Goal: Task Accomplishment & Management: Manage account settings

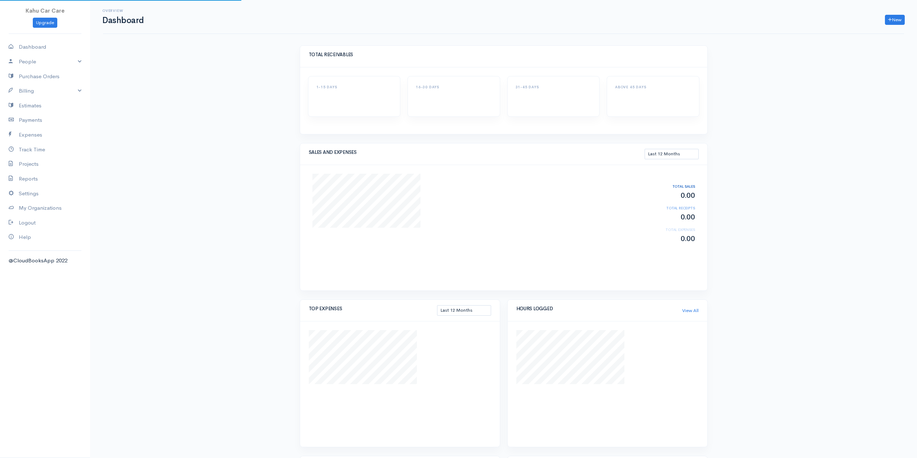
select select "365"
click at [37, 119] on link "Payments" at bounding box center [45, 120] width 90 height 15
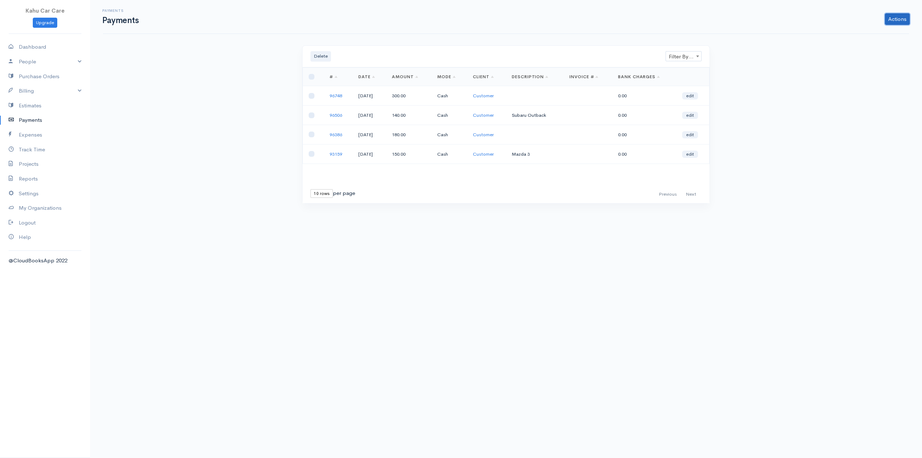
click at [900, 18] on link "Actions" at bounding box center [897, 19] width 25 height 12
click at [863, 32] on link "Enter Payment" at bounding box center [873, 34] width 74 height 13
select select "2"
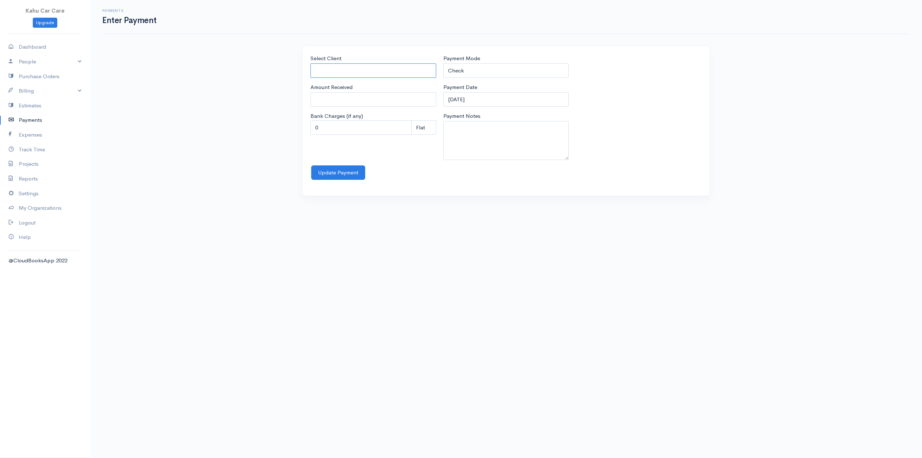
click at [363, 72] on input "Select Client" at bounding box center [373, 70] width 126 height 15
type input "Customer"
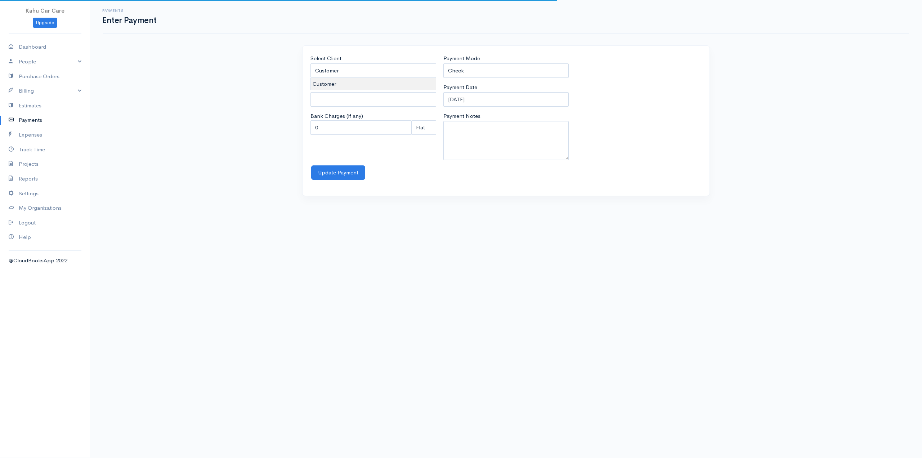
click at [334, 84] on body "Kahu Car Care Upgrade Dashboard People Clients Vendors Staff Users Purchase Ord…" at bounding box center [461, 229] width 922 height 458
type input "0"
click at [484, 70] on select "Check Bank Transfer Credit Cash Debit ACH VISA MASTERCARD AMEX Discover DINERS …" at bounding box center [506, 70] width 126 height 15
select select "Cash"
click at [443, 63] on select "Check Bank Transfer Credit Cash Debit ACH VISA MASTERCARD AMEX Discover DINERS …" at bounding box center [506, 70] width 126 height 15
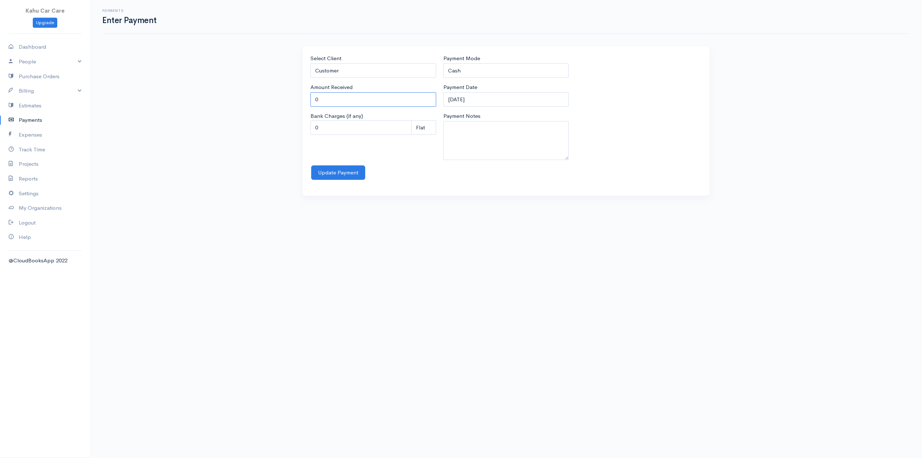
click at [364, 99] on input "0" at bounding box center [373, 99] width 126 height 15
type input "200"
click at [491, 126] on textarea "Payment Notes" at bounding box center [506, 140] width 126 height 39
click at [447, 125] on textarea "GL50" at bounding box center [506, 140] width 126 height 39
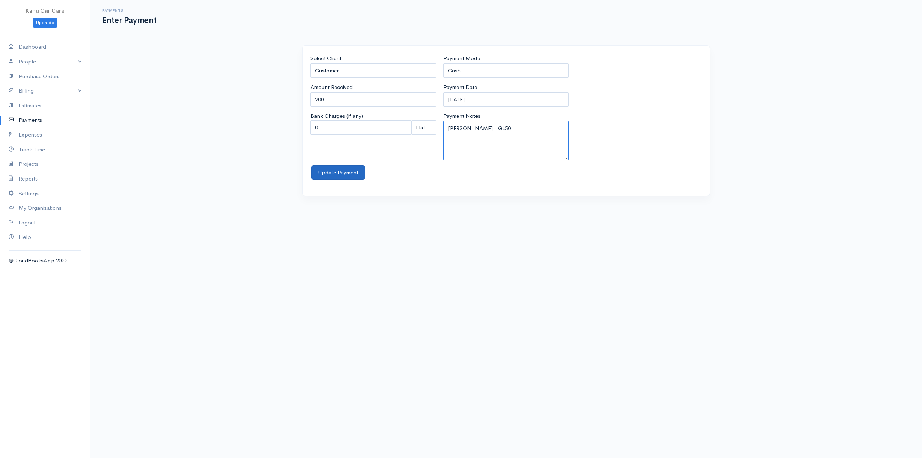
type textarea "[PERSON_NAME] - GL50"
click at [336, 170] on button "Update Payment" at bounding box center [338, 172] width 54 height 15
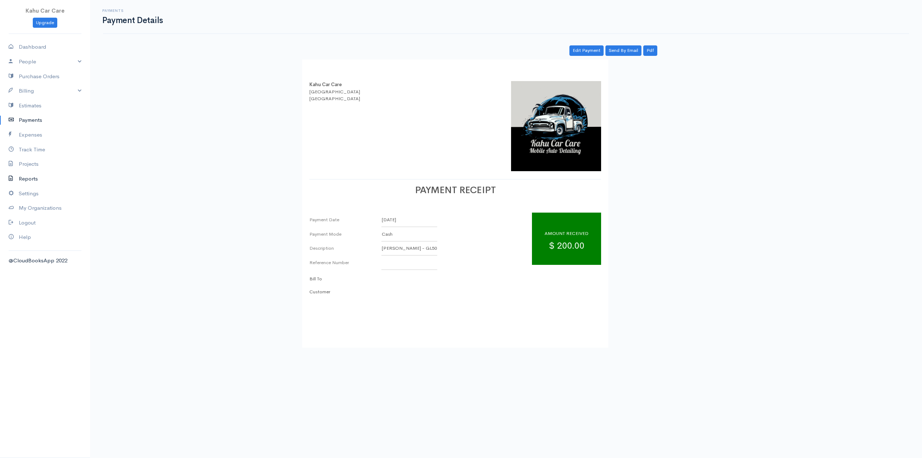
click at [26, 178] on link "Reports" at bounding box center [45, 178] width 90 height 15
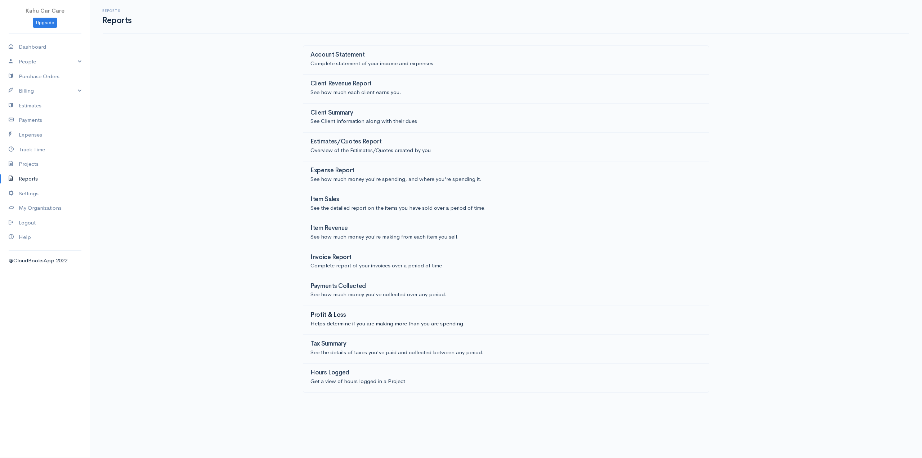
click at [331, 310] on link "Profit & Loss Helps determine if you are making more than you are spending." at bounding box center [506, 320] width 406 height 29
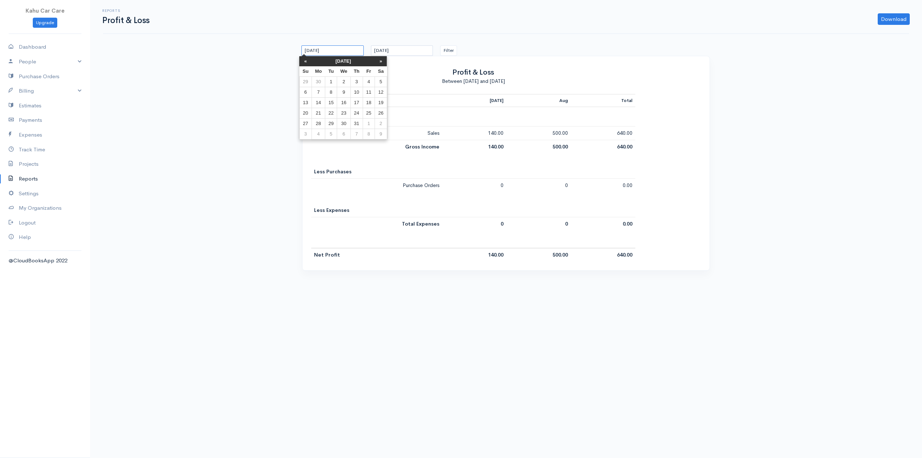
click at [319, 45] on input "[DATE]" at bounding box center [332, 50] width 62 height 10
click at [305, 61] on th "«" at bounding box center [305, 61] width 13 height 10
click at [305, 61] on th "«" at bounding box center [308, 61] width 13 height 10
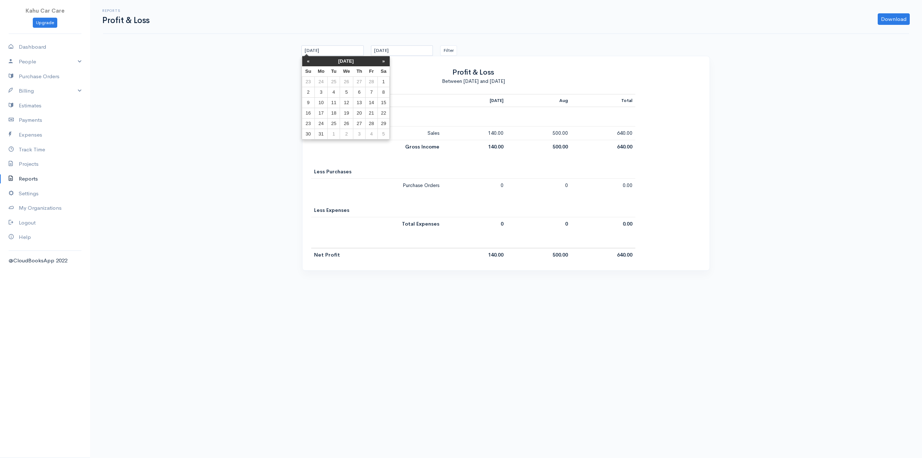
click at [305, 61] on th "«" at bounding box center [308, 61] width 13 height 10
click at [344, 81] on td "1" at bounding box center [346, 82] width 13 height 10
type input "[DATE]"
click at [452, 48] on button "Filter" at bounding box center [448, 50] width 17 height 10
